Goal: Information Seeking & Learning: Learn about a topic

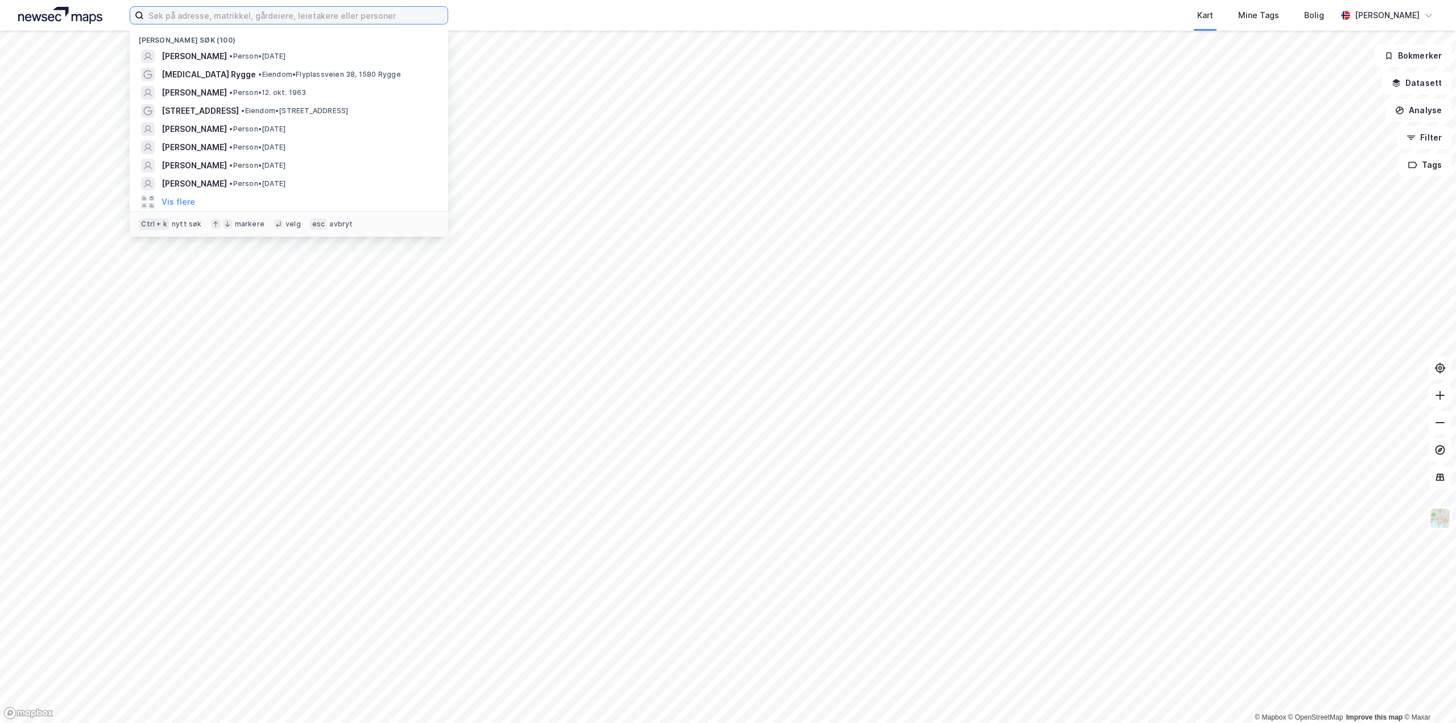
click at [183, 16] on input at bounding box center [296, 15] width 304 height 17
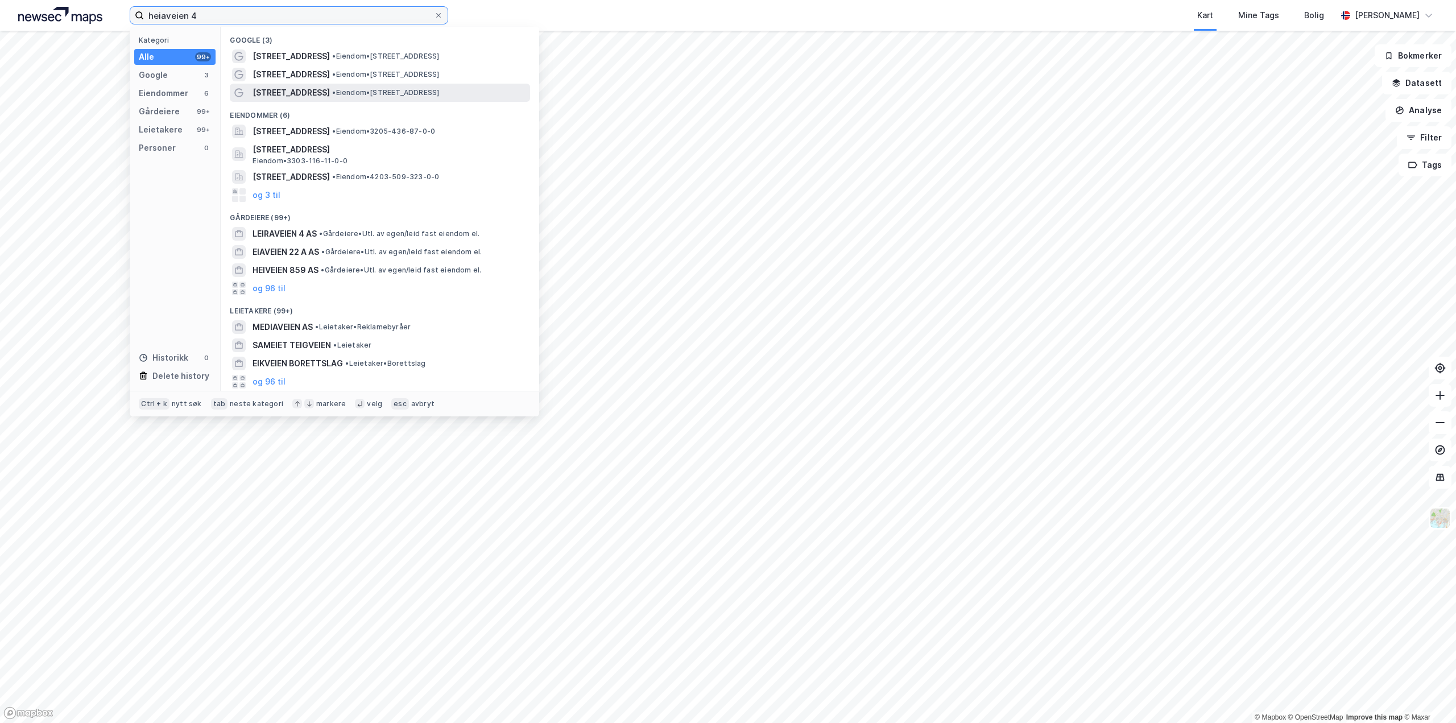
type input "heiaveien 4"
click at [274, 86] on span "[STREET_ADDRESS]" at bounding box center [291, 93] width 77 height 14
